Goal: Transaction & Acquisition: Purchase product/service

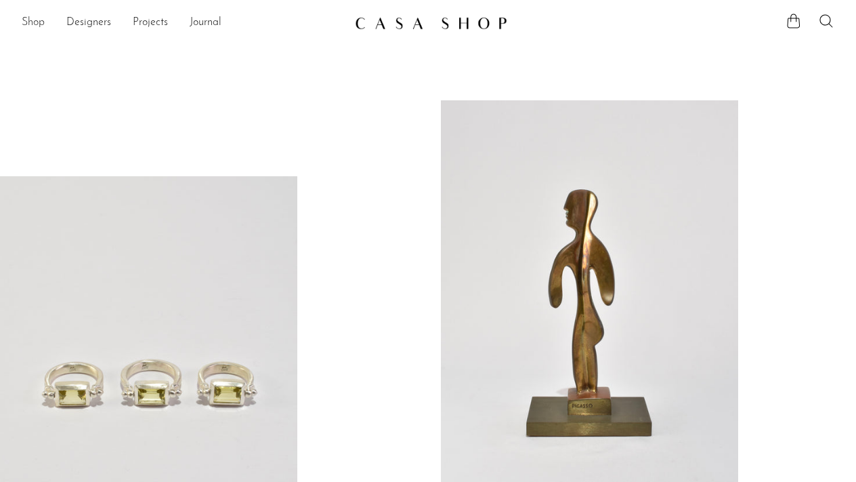
click at [37, 23] on link "Shop" at bounding box center [33, 23] width 23 height 18
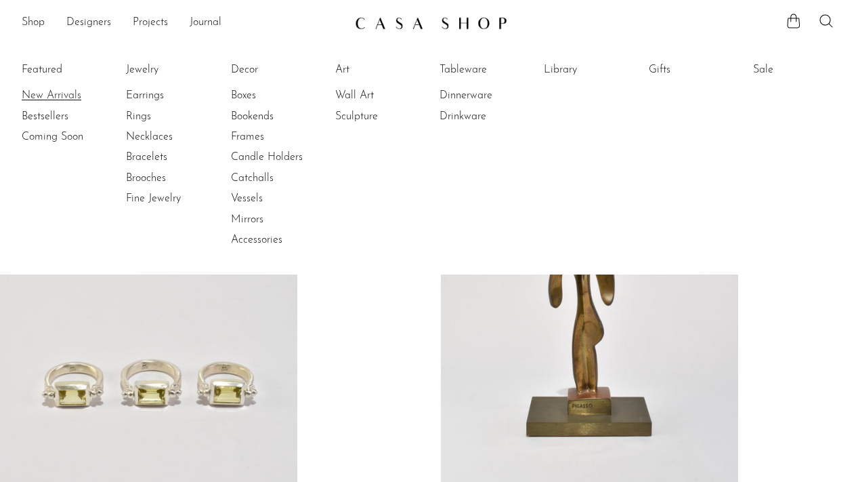
click at [57, 96] on link "New Arrivals" at bounding box center [73, 95] width 102 height 15
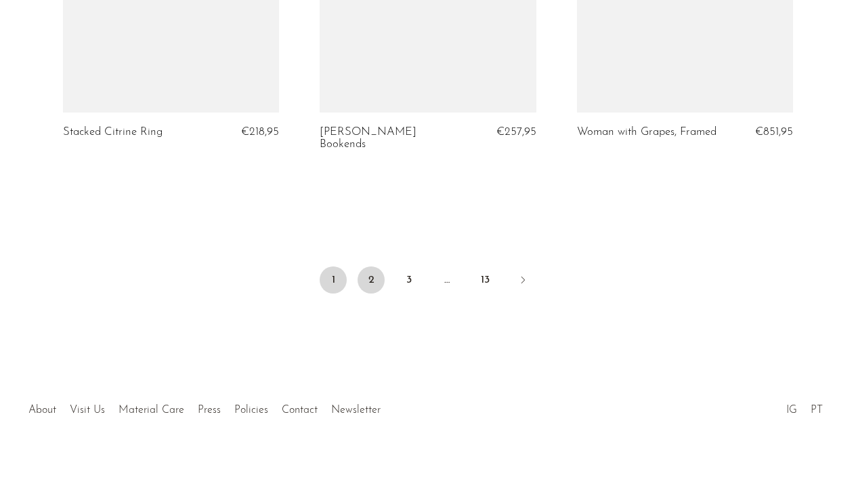
scroll to position [4416, 0]
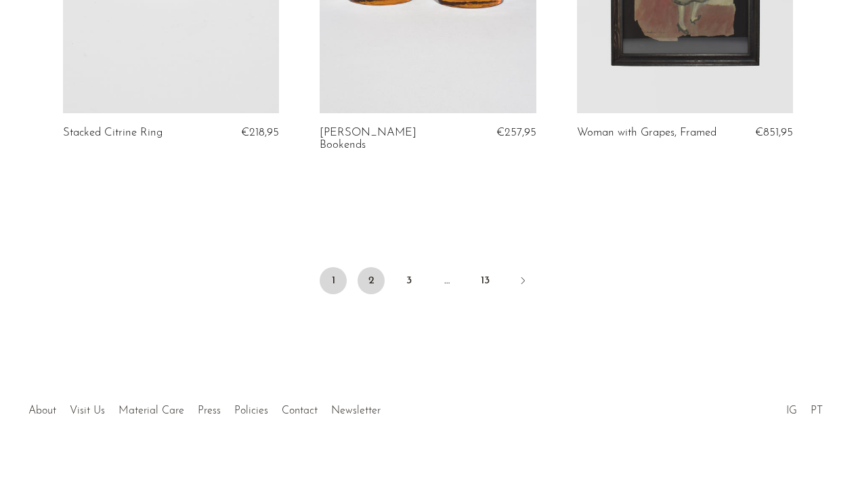
click at [371, 267] on link "2" at bounding box center [371, 280] width 27 height 27
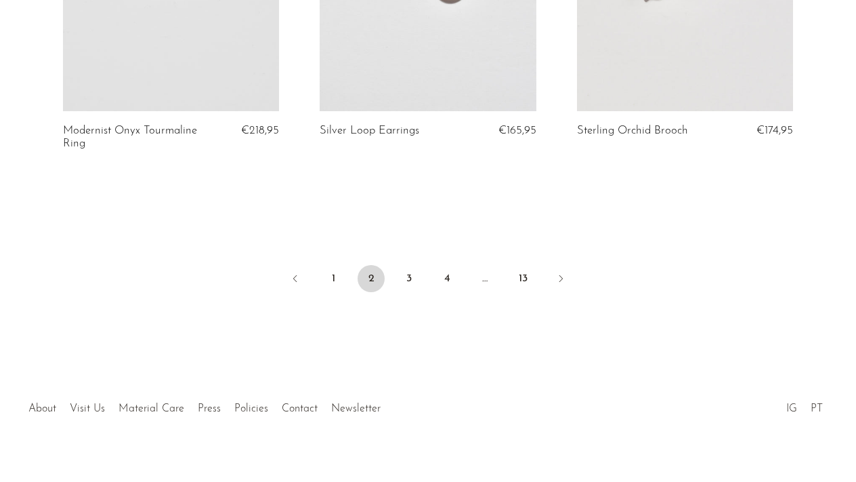
scroll to position [4380, 0]
click at [407, 266] on link "3" at bounding box center [409, 279] width 27 height 27
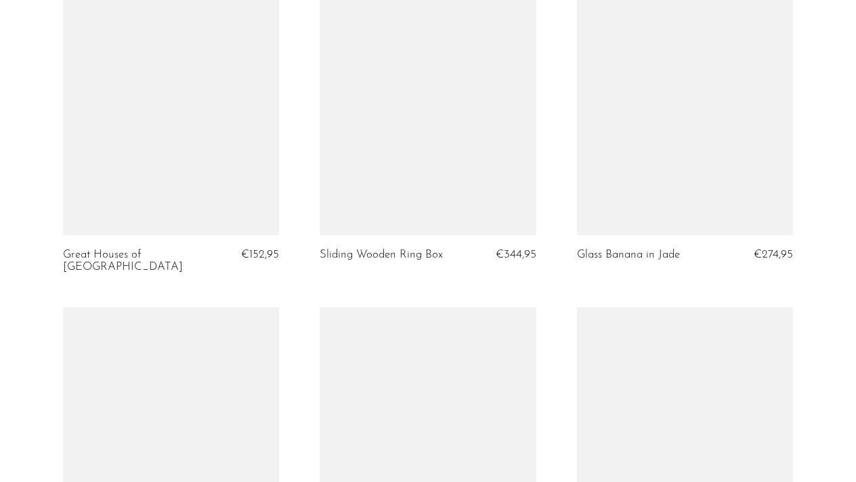
scroll to position [2012, 0]
